Goal: Task Accomplishment & Management: Manage account settings

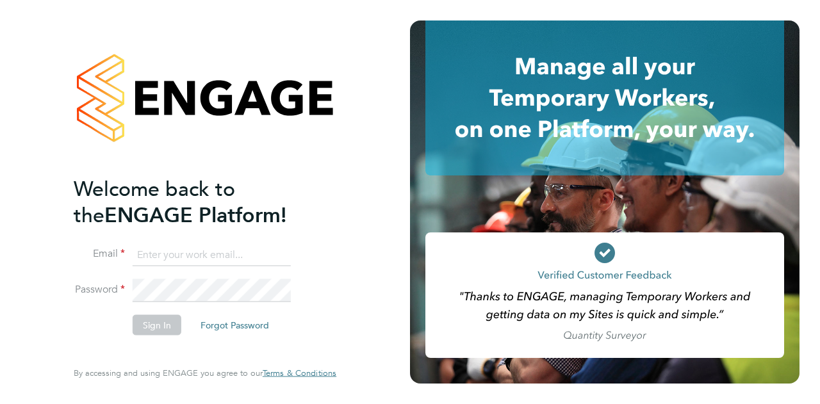
type input "[EMAIL_ADDRESS][PERSON_NAME][PERSON_NAME][DOMAIN_NAME]"
click at [170, 329] on button "Sign In" at bounding box center [157, 324] width 49 height 20
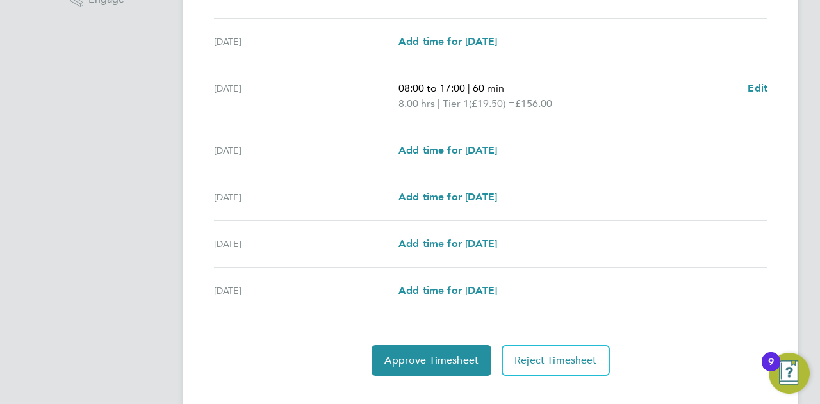
scroll to position [457, 0]
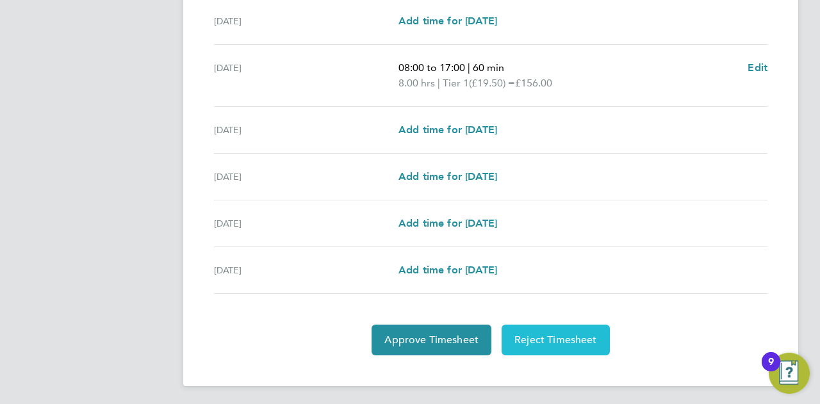
click at [573, 325] on button "Reject Timesheet" at bounding box center [555, 340] width 108 height 31
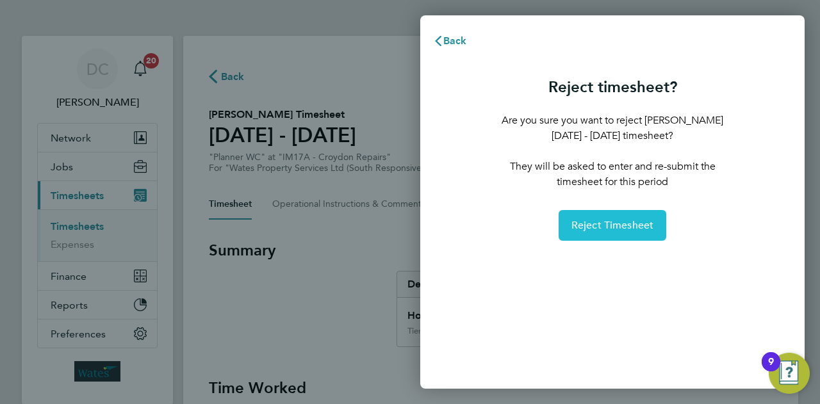
click at [614, 225] on span "Reject Timesheet" at bounding box center [612, 225] width 83 height 13
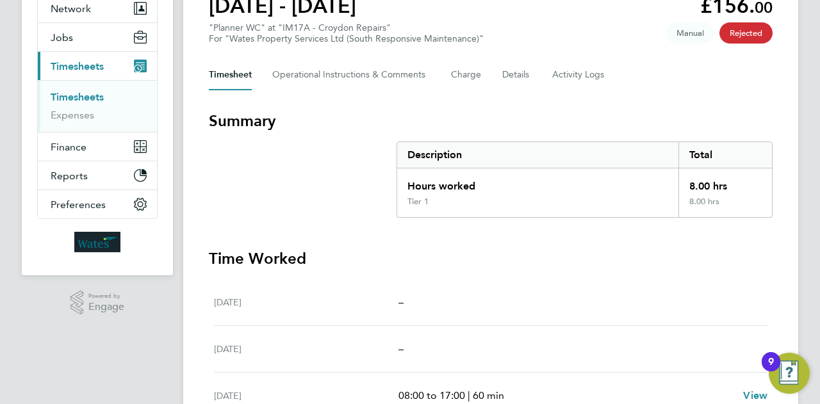
scroll to position [12, 0]
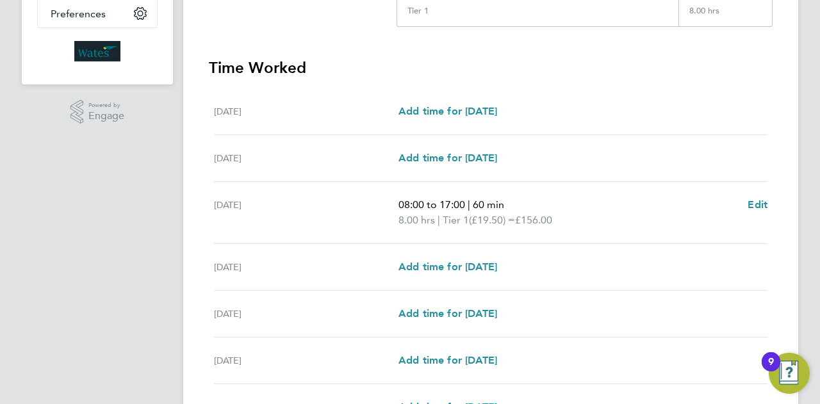
scroll to position [457, 0]
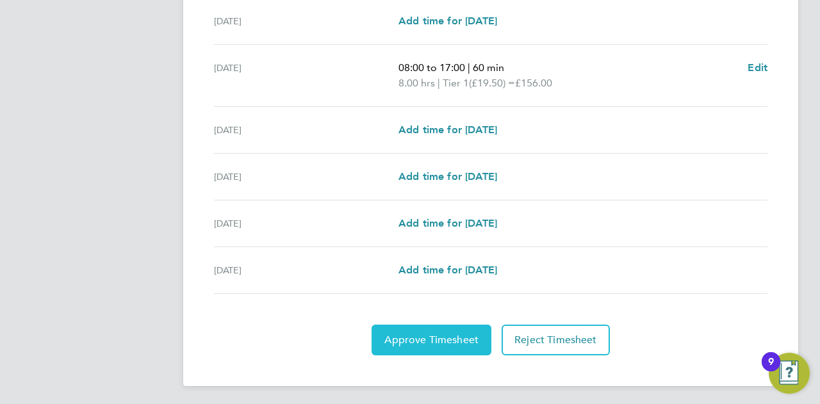
click at [428, 346] on button "Approve Timesheet" at bounding box center [431, 340] width 120 height 31
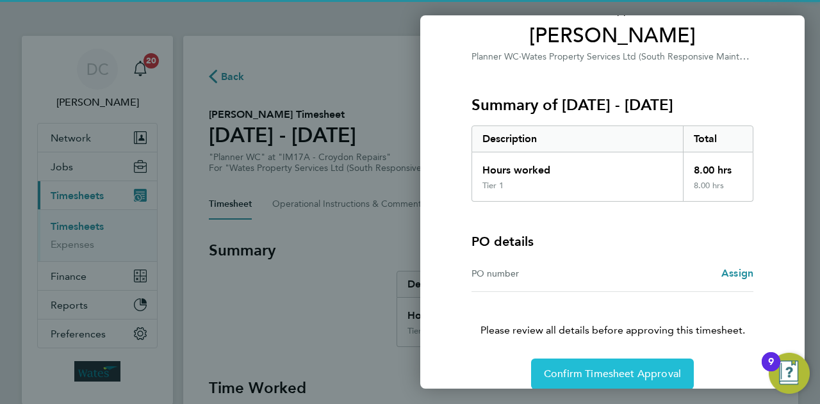
scroll to position [120, 0]
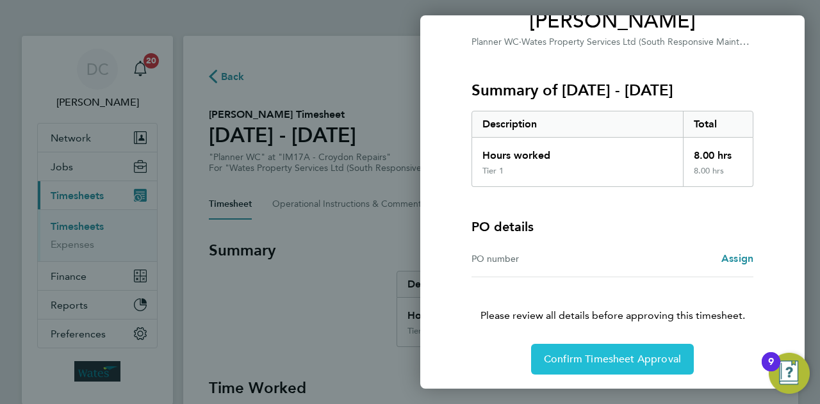
click at [594, 364] on span "Confirm Timesheet Approval" at bounding box center [612, 359] width 137 height 13
